Goal: Transaction & Acquisition: Purchase product/service

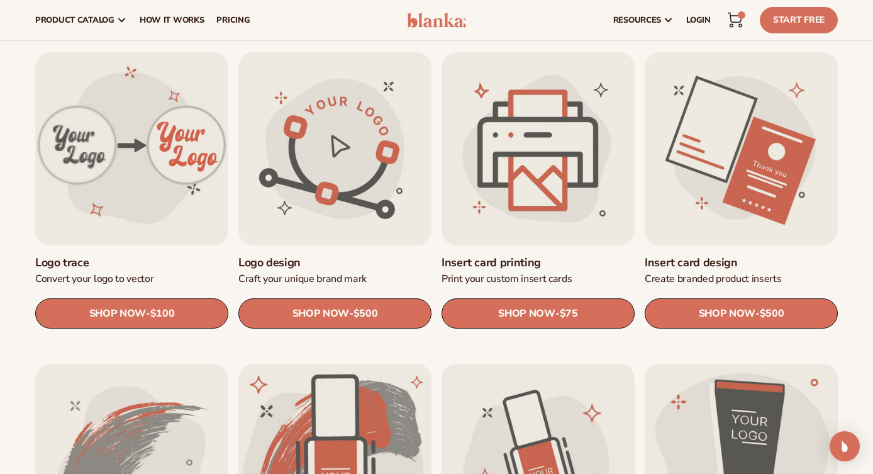
scroll to position [382, 0]
click at [83, 256] on link "Logo trace" at bounding box center [131, 263] width 193 height 14
